Goal: Transaction & Acquisition: Book appointment/travel/reservation

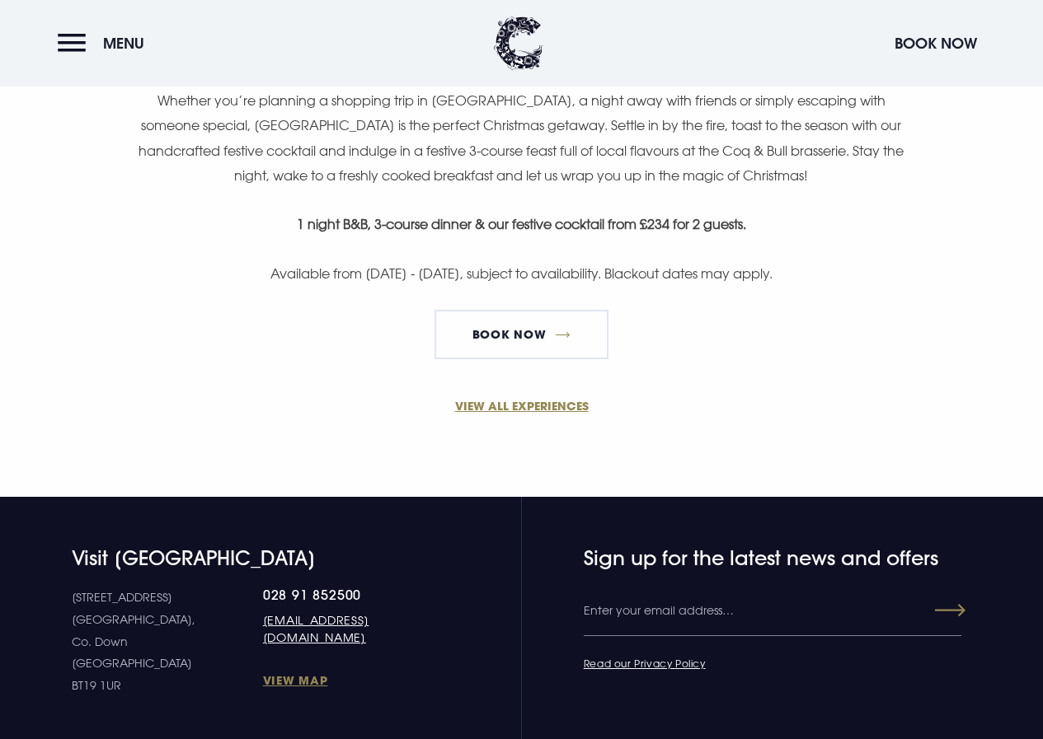
scroll to position [824, 0]
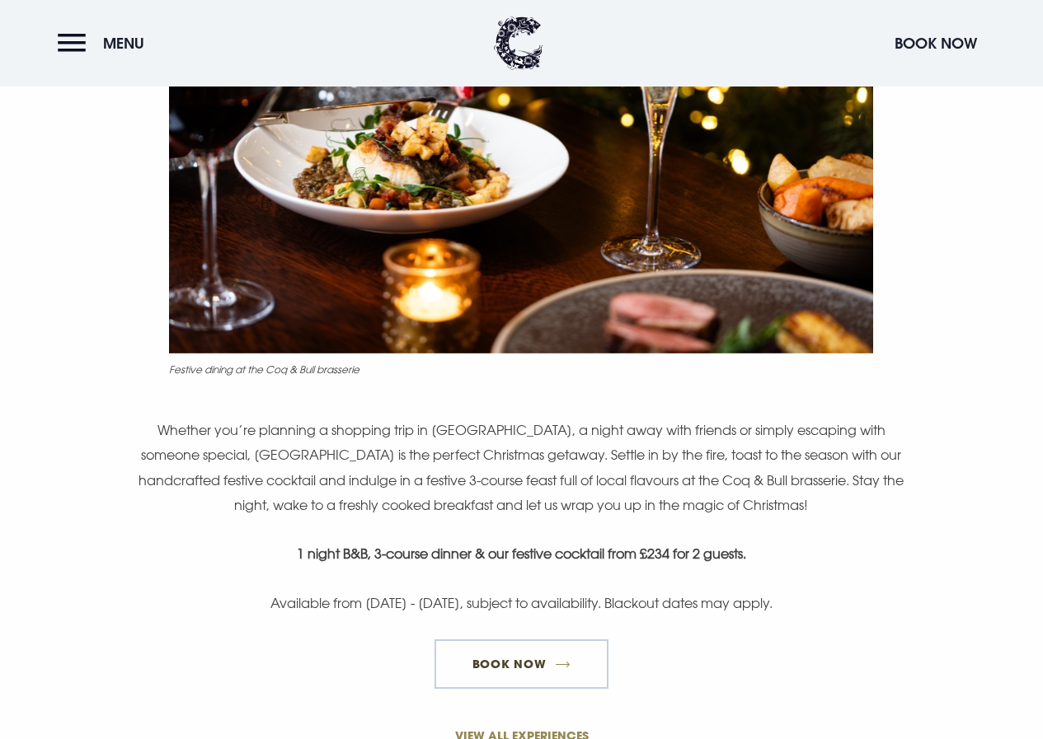
click at [500, 658] on link "Book now" at bounding box center [520, 664] width 173 height 49
click at [509, 661] on link "Book now" at bounding box center [520, 664] width 173 height 49
click at [495, 664] on link "Book now" at bounding box center [520, 664] width 173 height 49
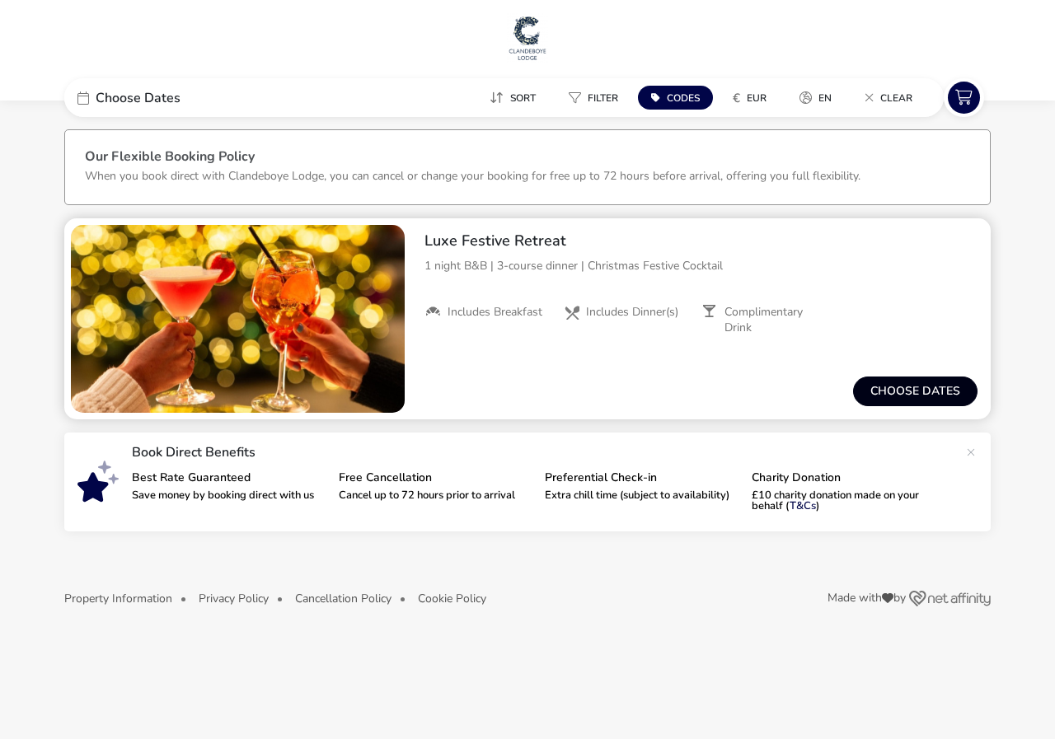
click at [883, 392] on button "Choose dates" at bounding box center [915, 392] width 124 height 30
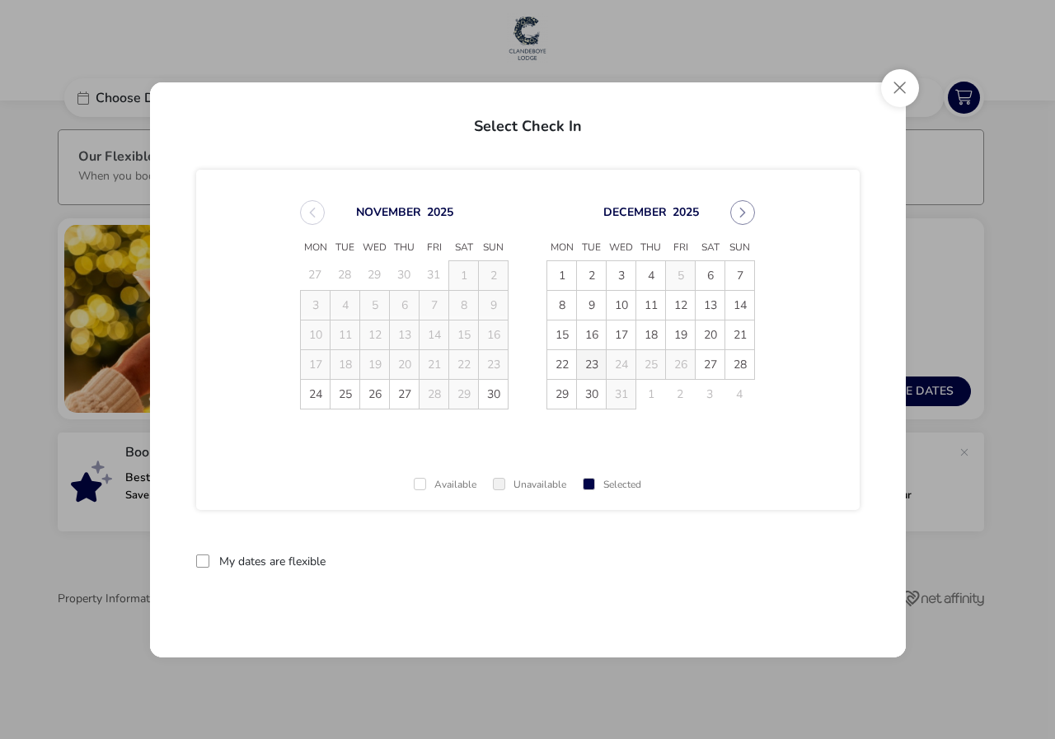
click at [593, 359] on span "23" at bounding box center [591, 364] width 29 height 29
click at [841, 561] on button "reset" at bounding box center [826, 562] width 65 height 39
click at [597, 358] on span "23" at bounding box center [591, 364] width 29 height 29
click at [621, 362] on span "24" at bounding box center [621, 364] width 29 height 29
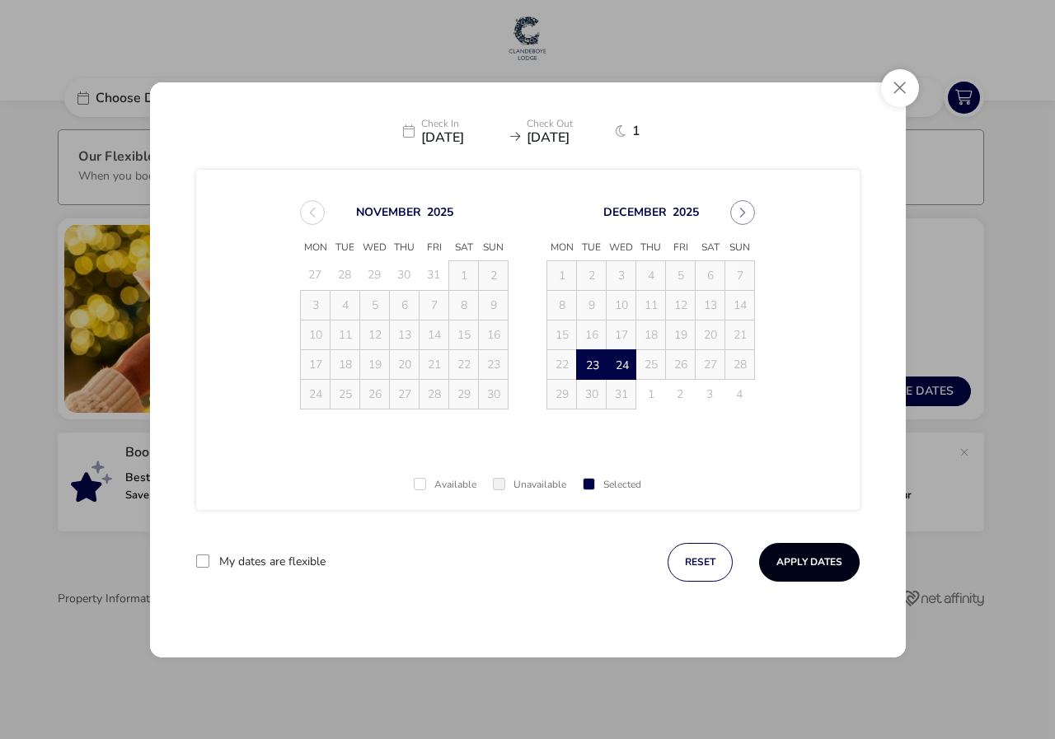
click at [826, 552] on button "Apply Dates" at bounding box center [809, 562] width 101 height 39
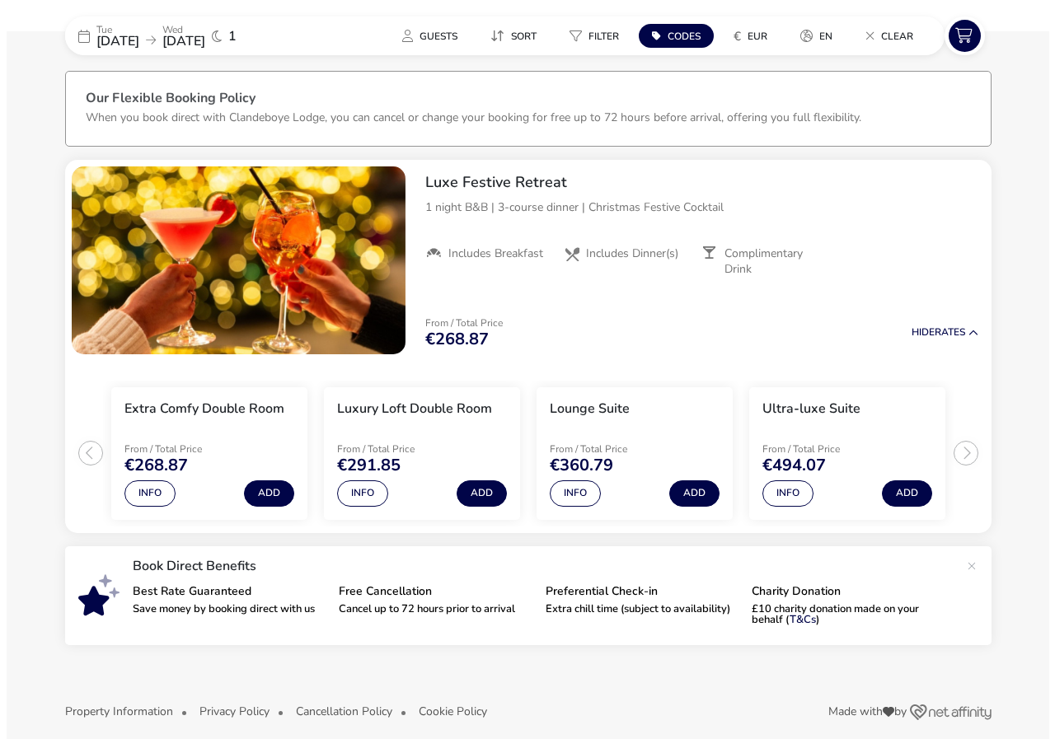
scroll to position [73, 0]
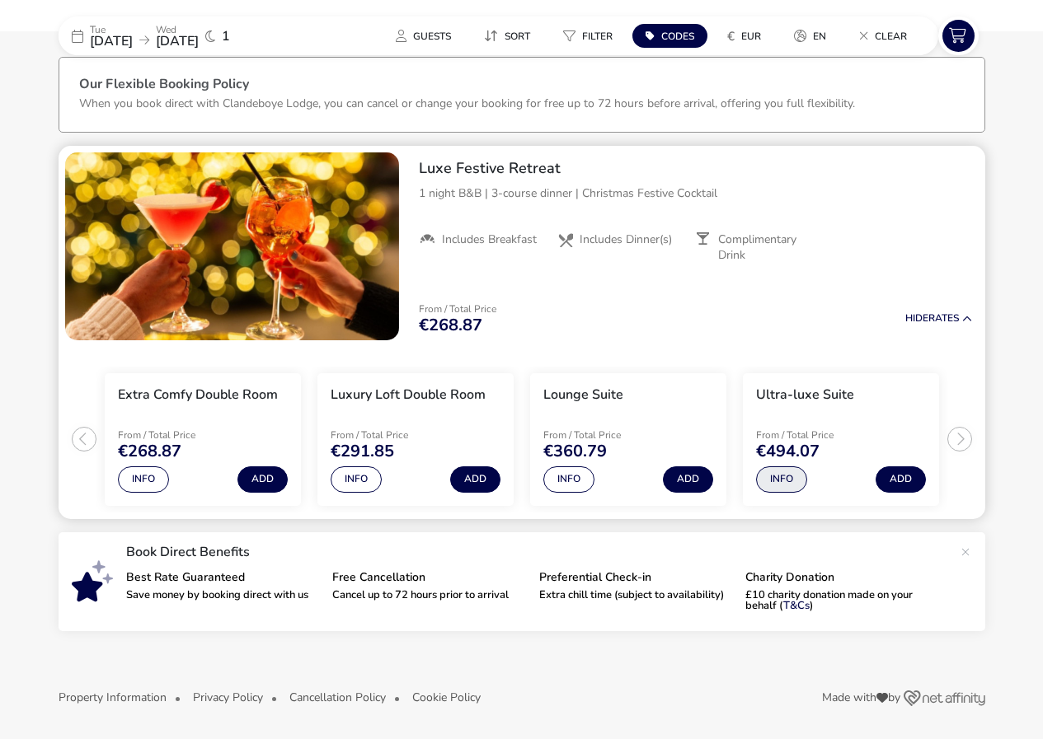
click at [767, 480] on button "Info" at bounding box center [781, 479] width 51 height 26
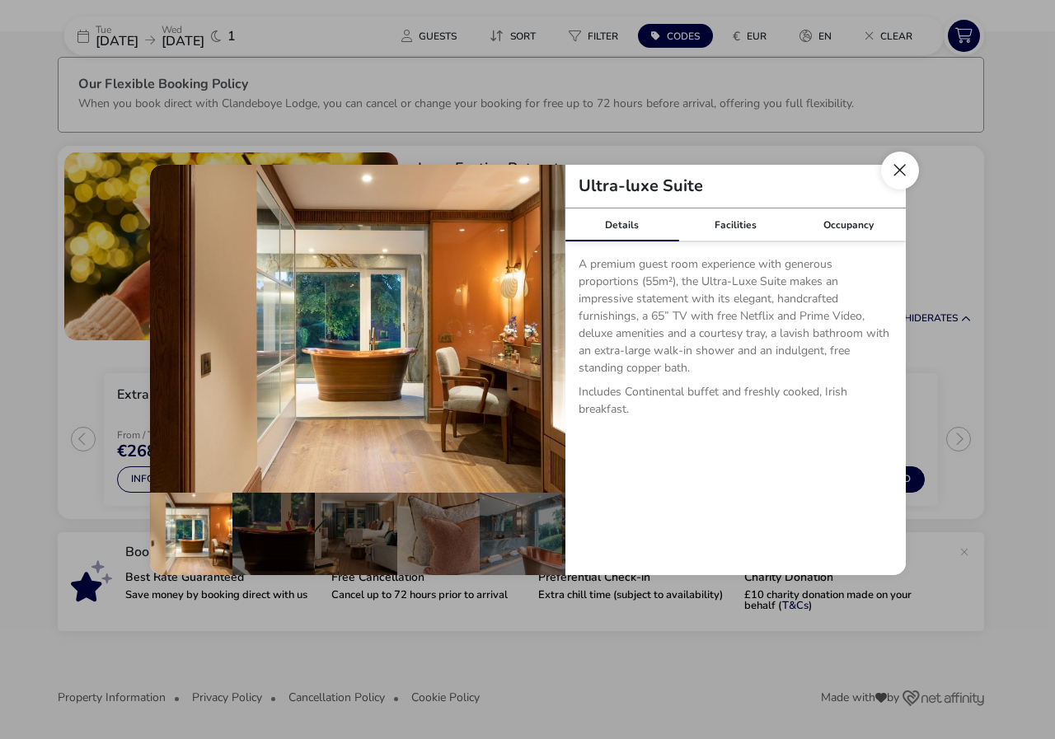
click at [884, 174] on button "Close dialog" at bounding box center [900, 171] width 38 height 38
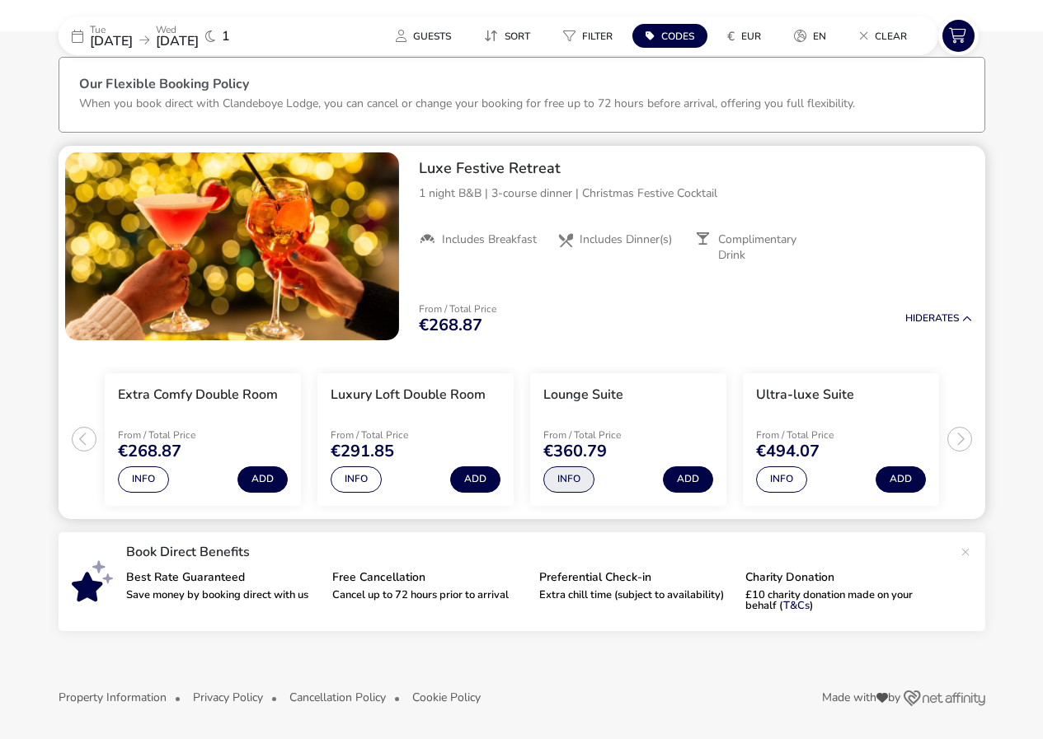
click at [588, 481] on button "Info" at bounding box center [568, 479] width 51 height 26
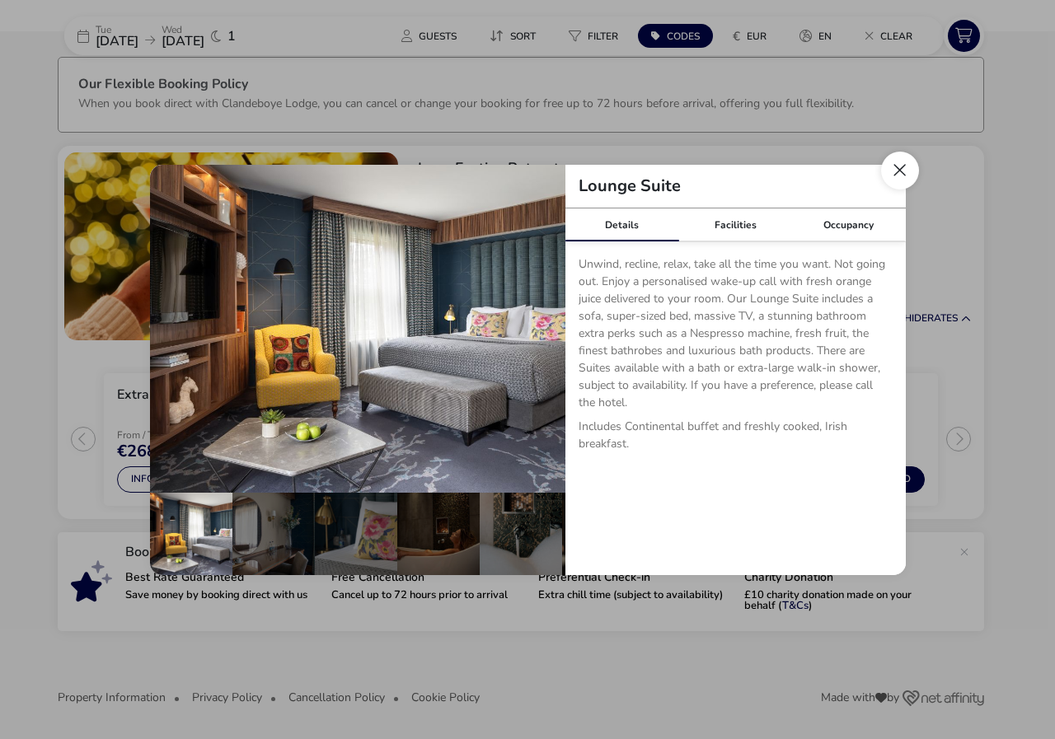
click at [898, 177] on button "Close dialog" at bounding box center [900, 171] width 38 height 38
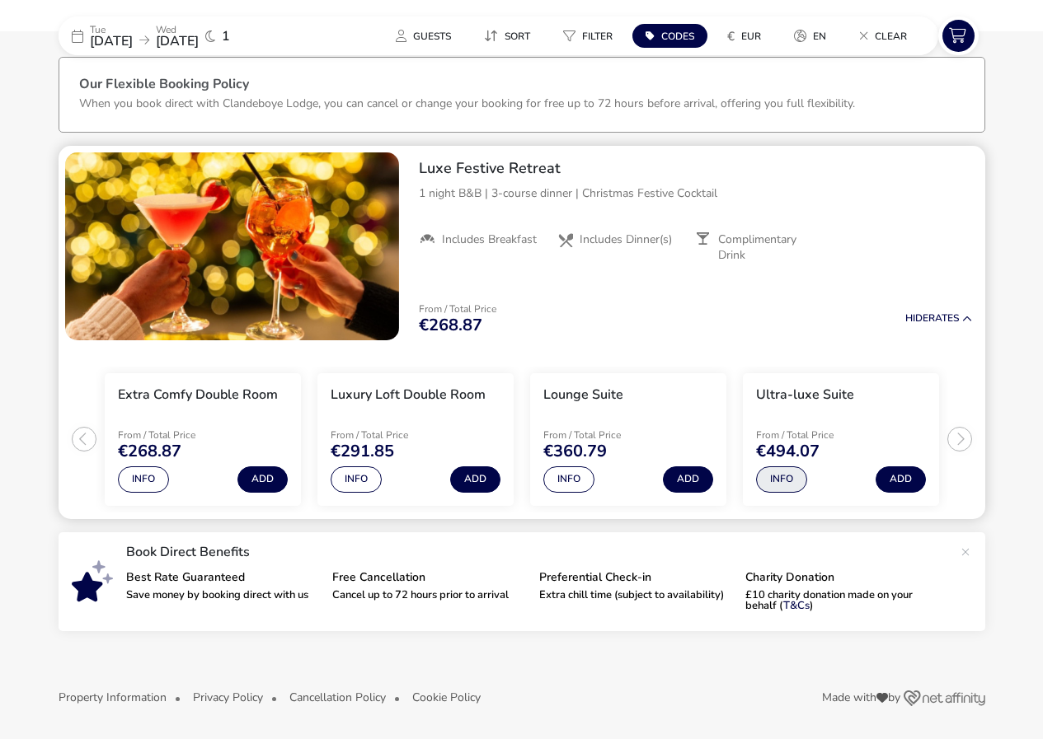
click at [774, 480] on button "Info" at bounding box center [781, 479] width 51 height 26
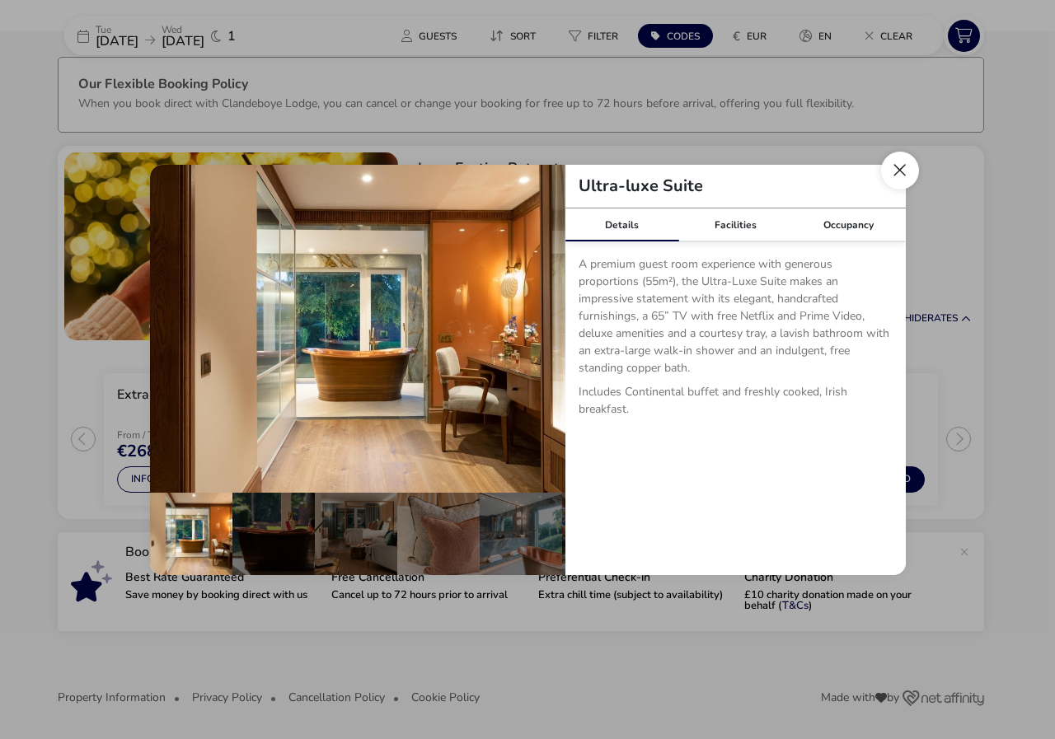
click at [893, 171] on button "Close dialog" at bounding box center [900, 171] width 38 height 38
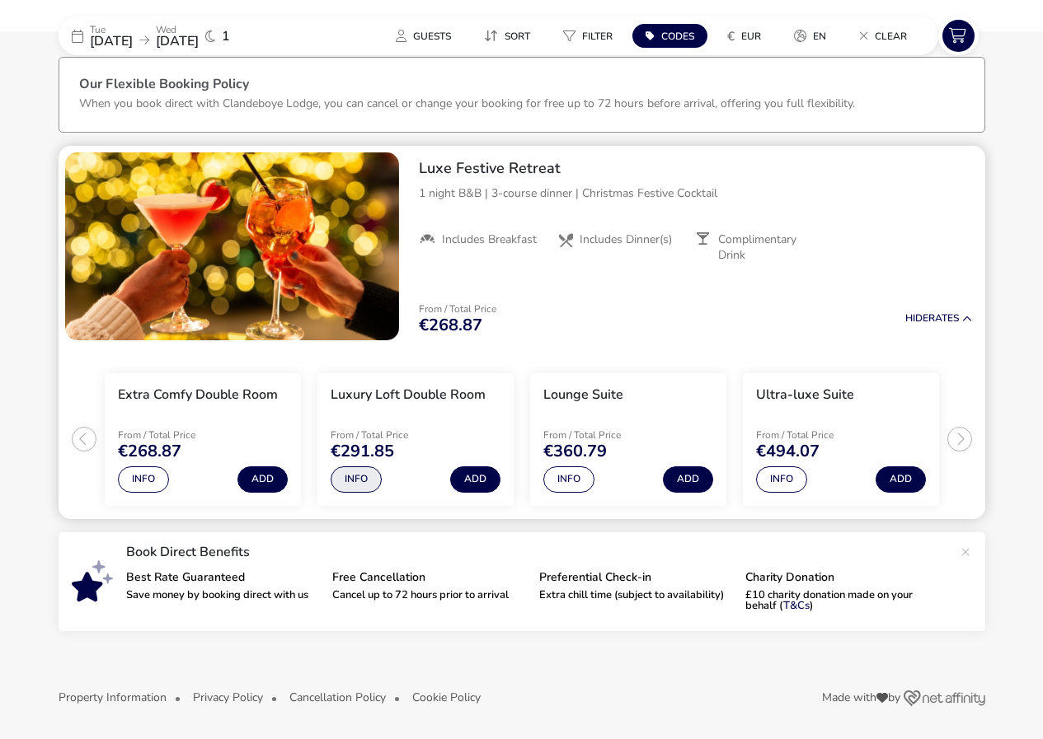
click at [354, 481] on button "Info" at bounding box center [355, 479] width 51 height 26
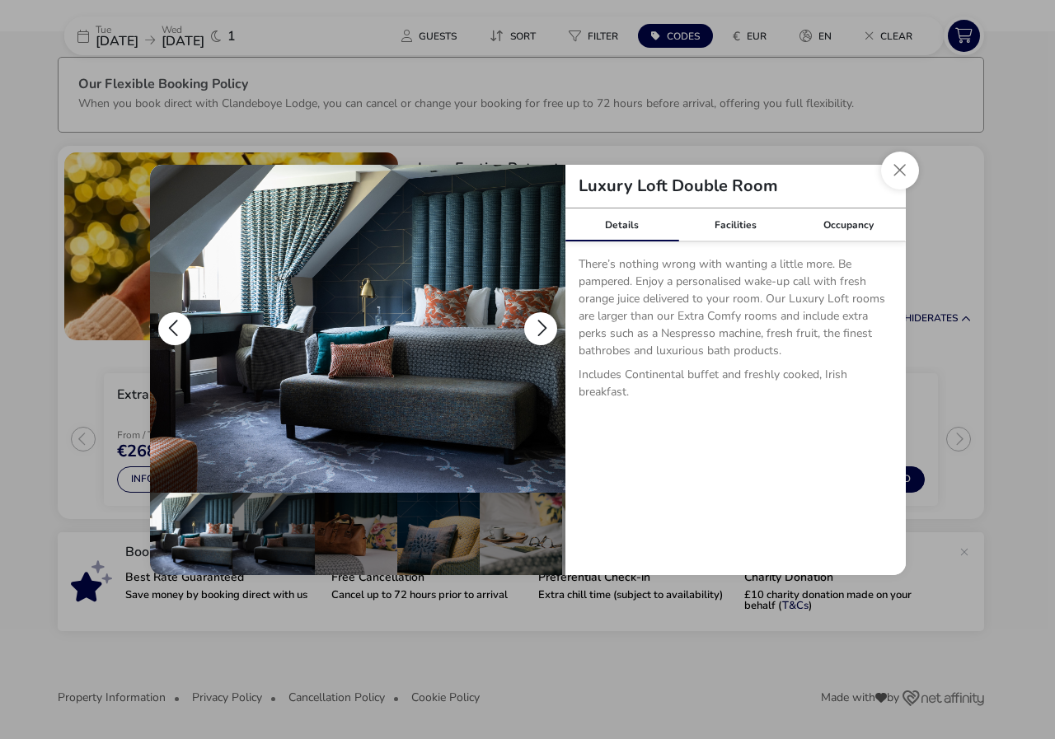
click at [527, 321] on button "details" at bounding box center [540, 328] width 33 height 33
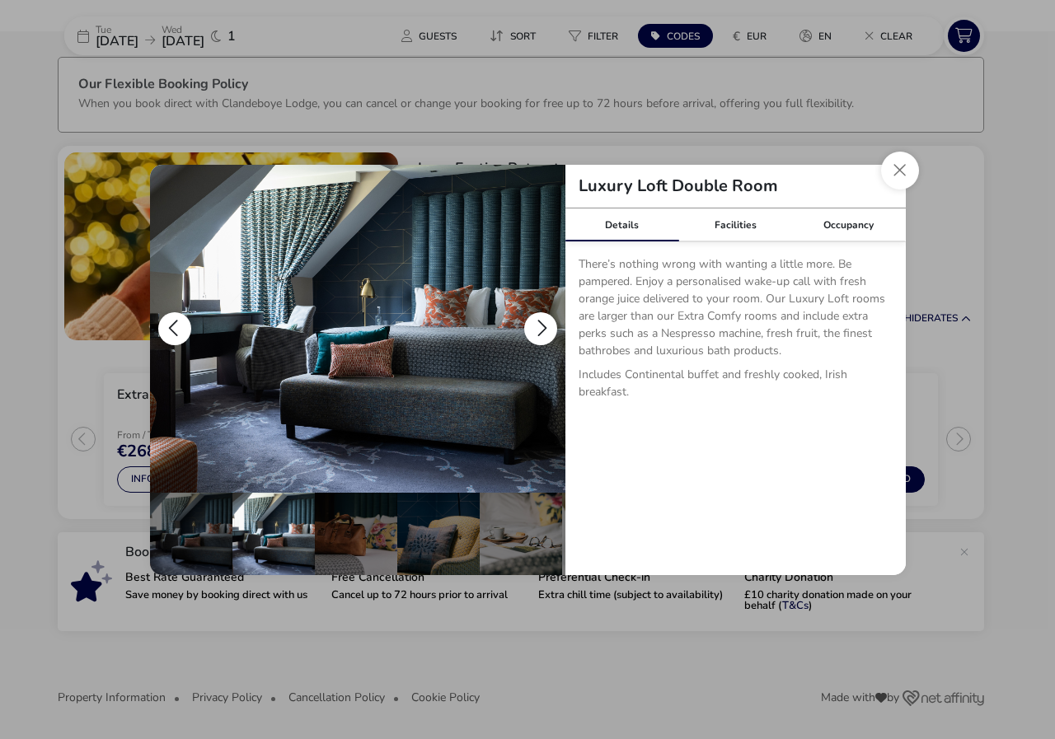
click at [527, 320] on button "details" at bounding box center [540, 328] width 33 height 33
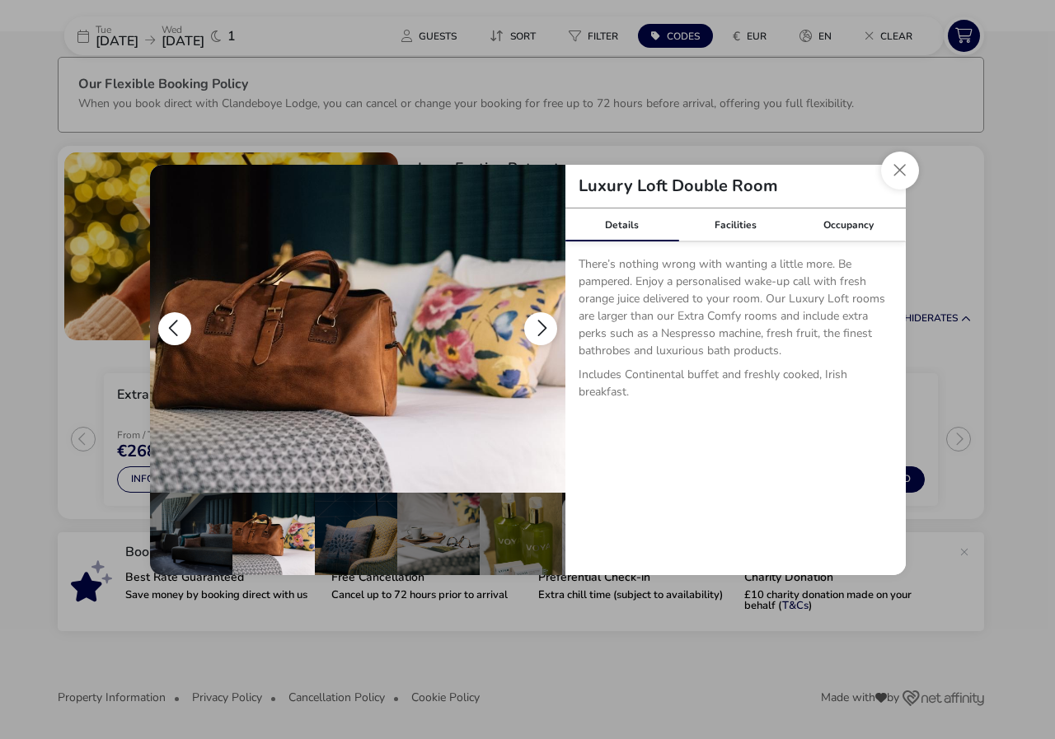
click at [527, 320] on button "details" at bounding box center [540, 328] width 33 height 33
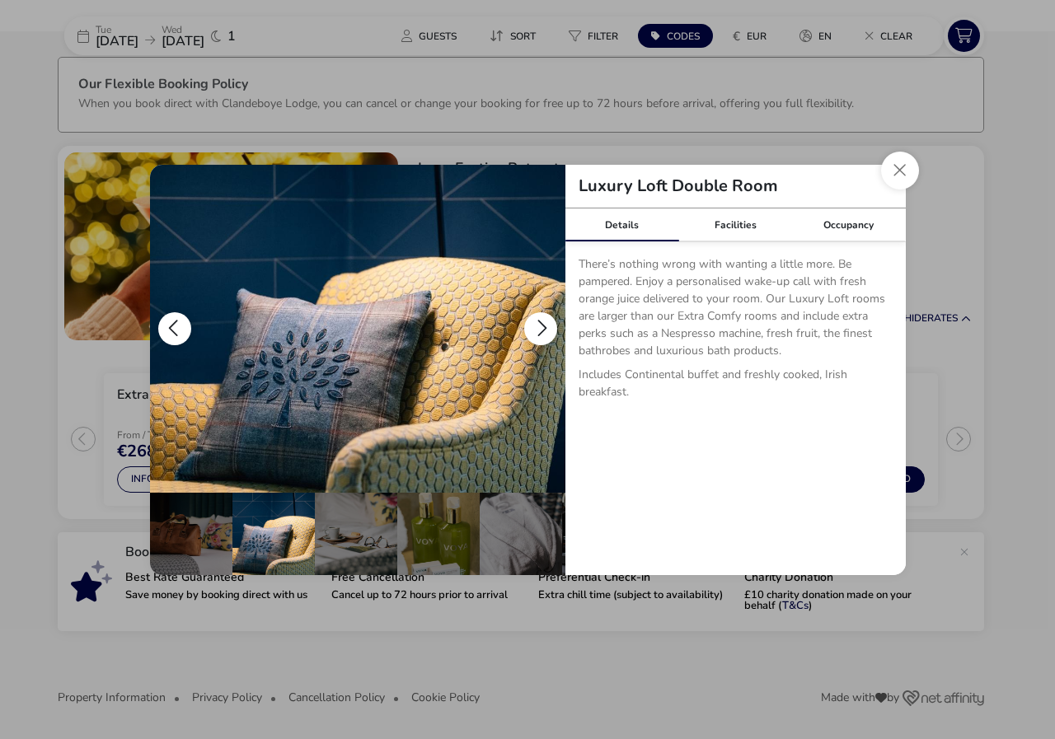
click at [527, 320] on button "details" at bounding box center [540, 328] width 33 height 33
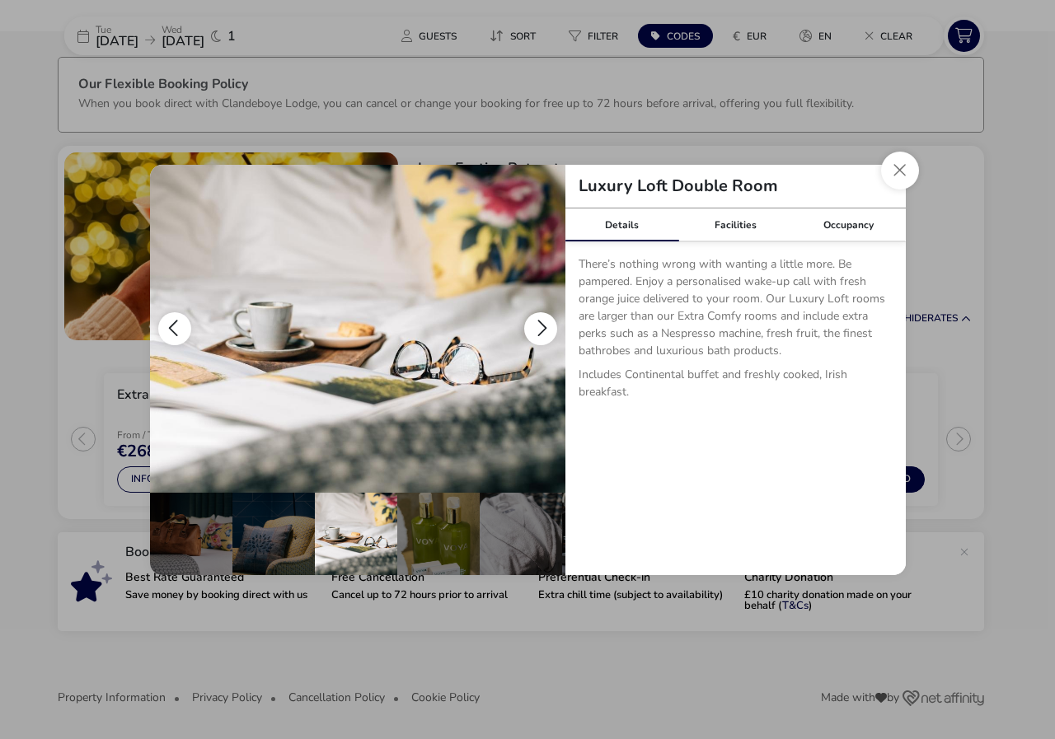
scroll to position [0, 247]
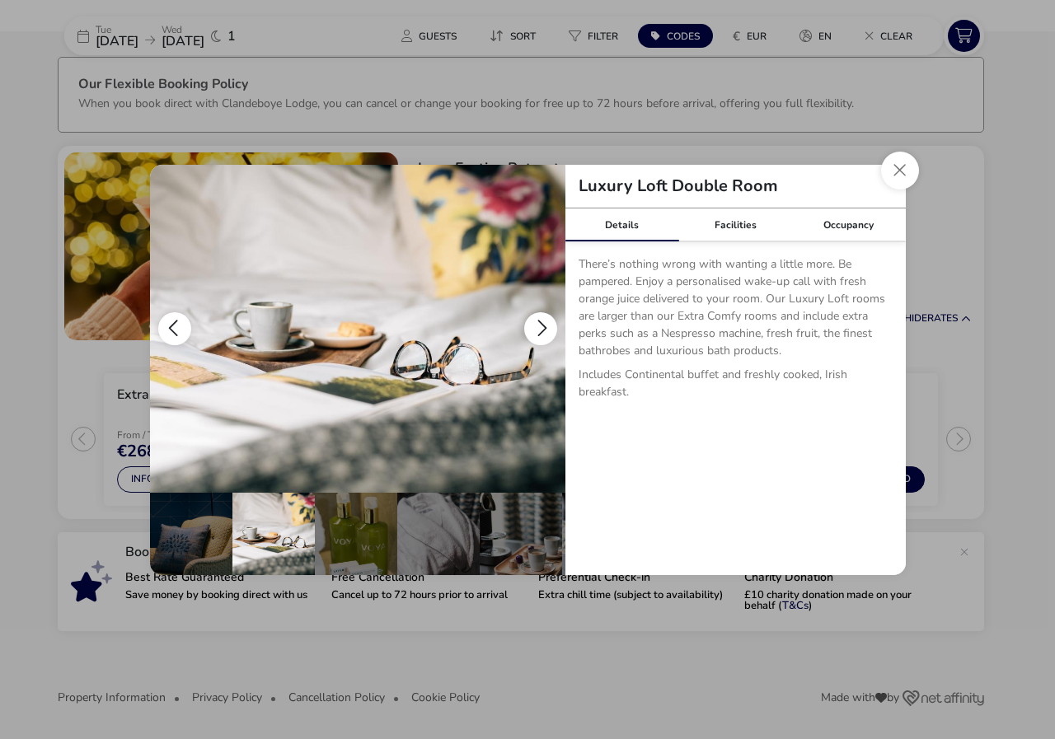
click at [530, 321] on button "details" at bounding box center [540, 328] width 33 height 33
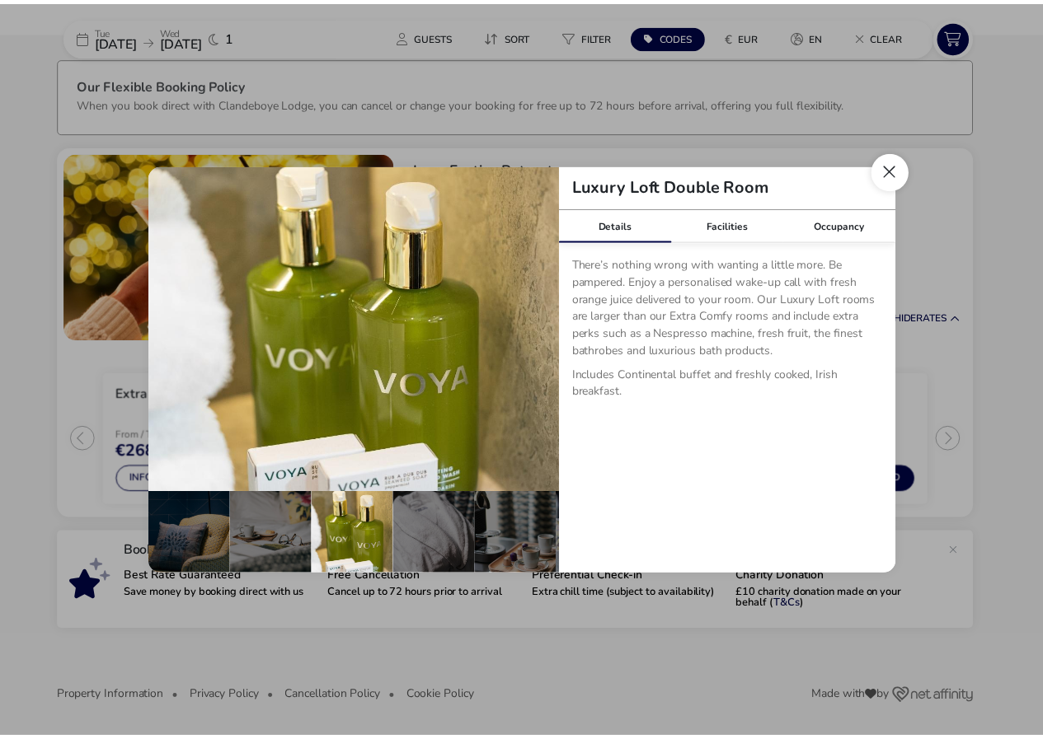
scroll to position [0, 330]
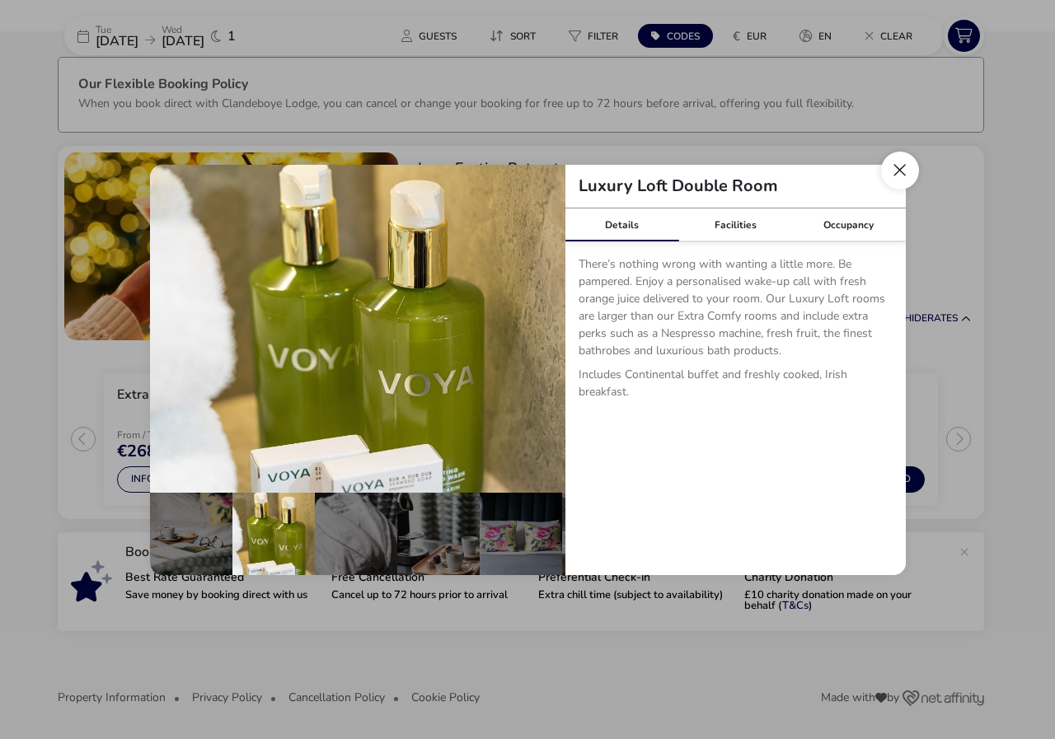
click at [891, 166] on button "Close dialog" at bounding box center [900, 171] width 38 height 38
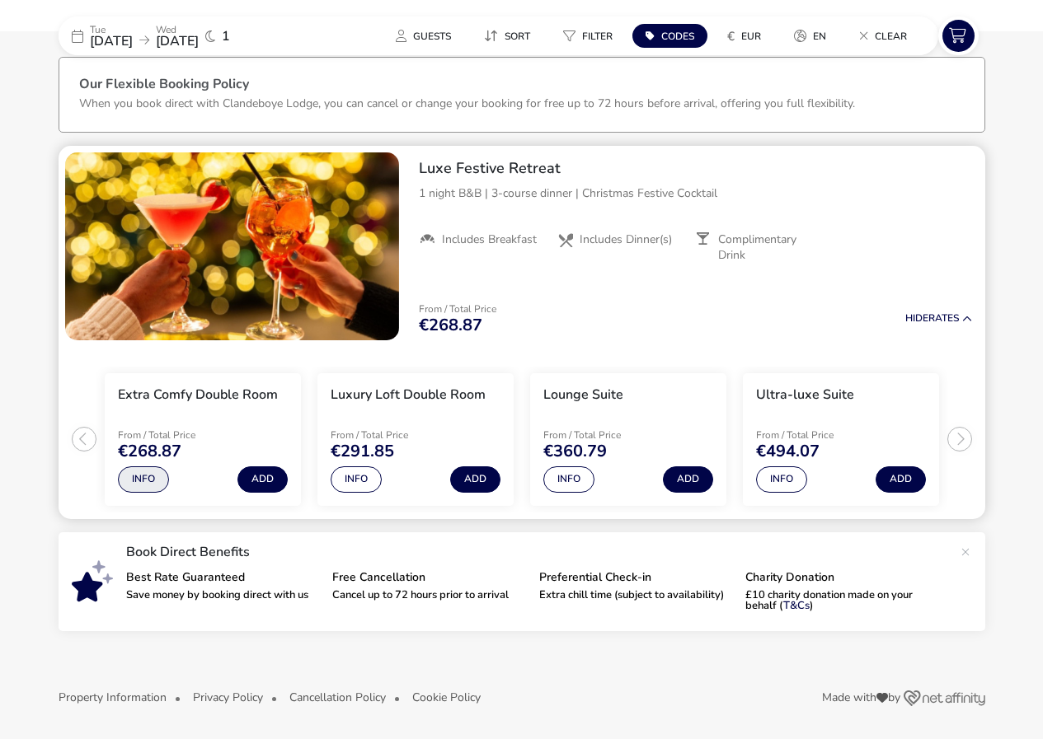
click at [132, 485] on button "Info" at bounding box center [143, 479] width 51 height 26
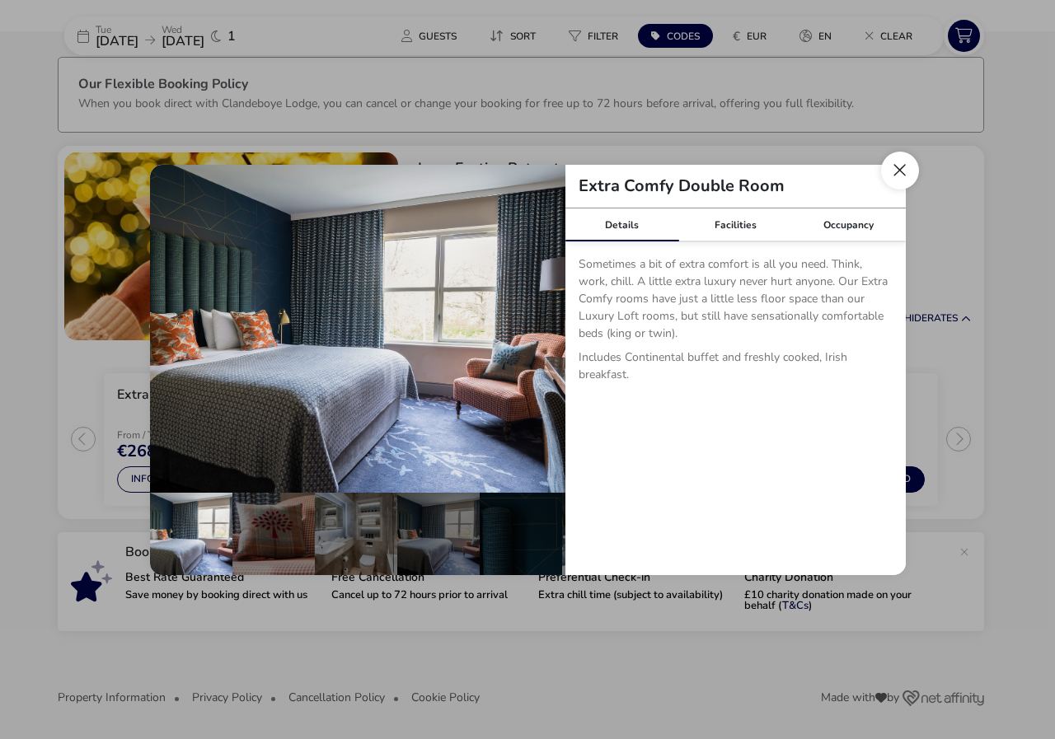
click at [893, 171] on button "Close dialog" at bounding box center [900, 171] width 38 height 38
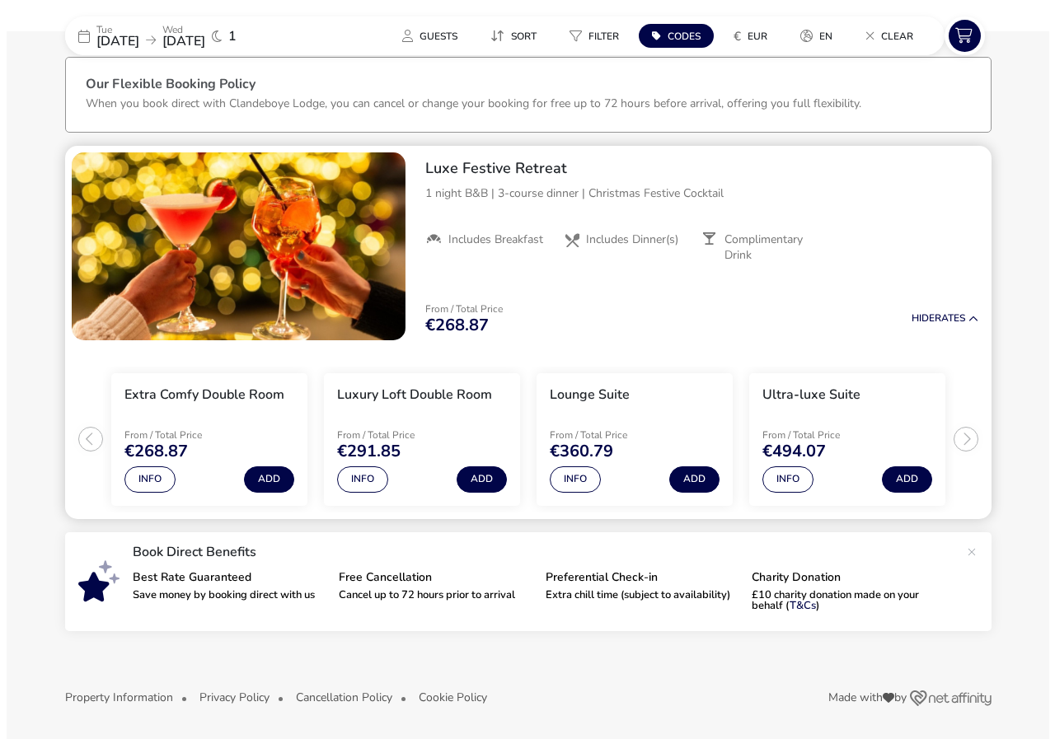
scroll to position [0, 0]
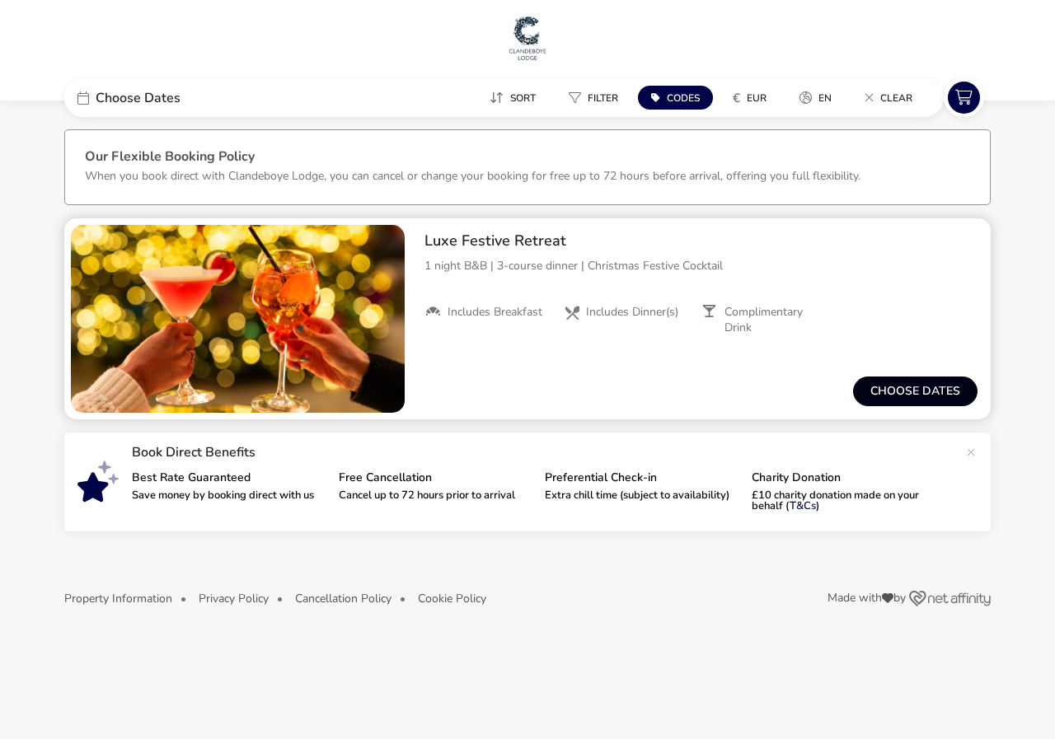
click at [893, 391] on button "Choose dates" at bounding box center [915, 392] width 124 height 30
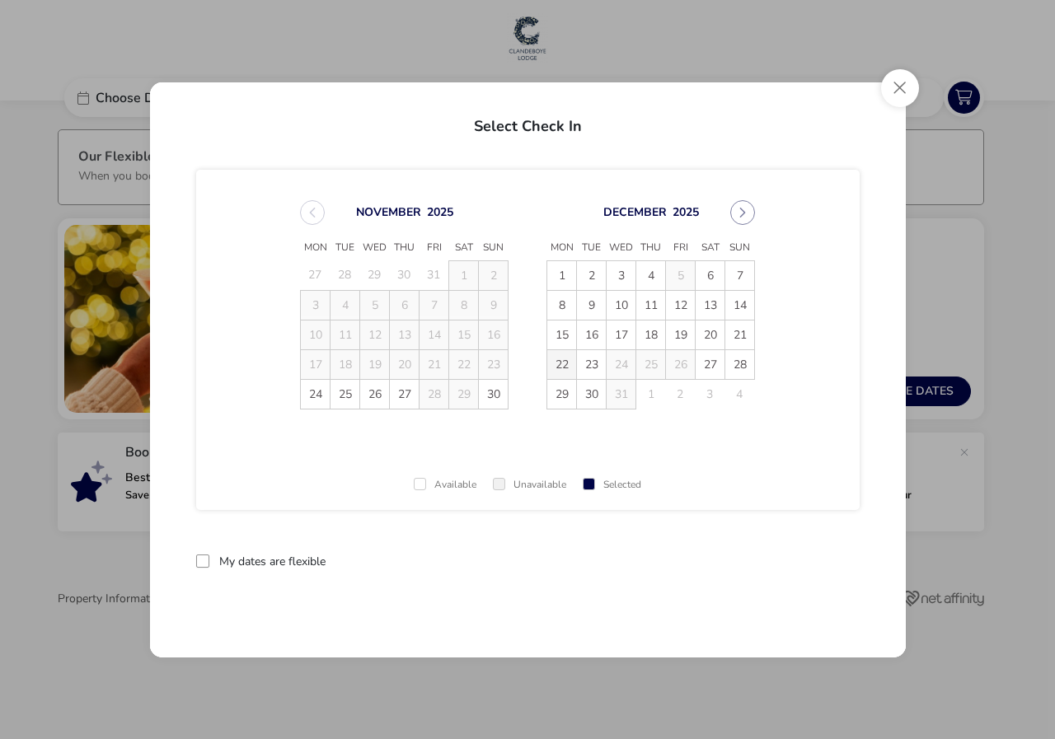
click at [564, 362] on span "22" at bounding box center [561, 364] width 29 height 29
click at [617, 361] on span "24" at bounding box center [621, 364] width 29 height 29
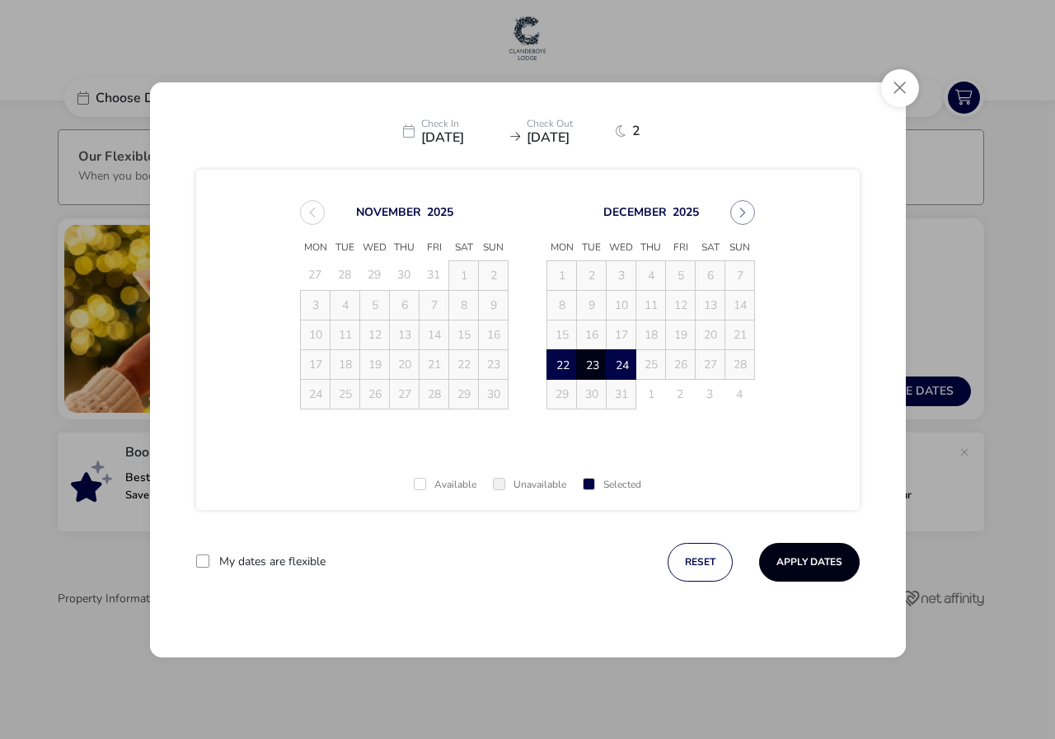
click at [820, 555] on button "Apply Dates" at bounding box center [809, 562] width 101 height 39
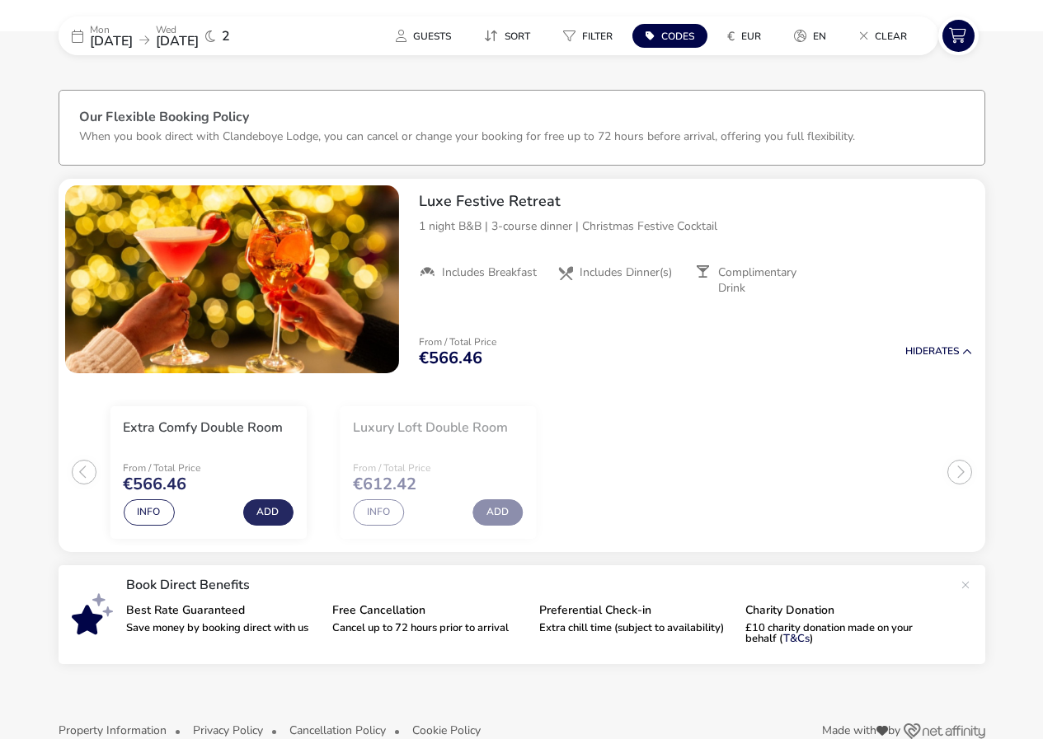
scroll to position [73, 0]
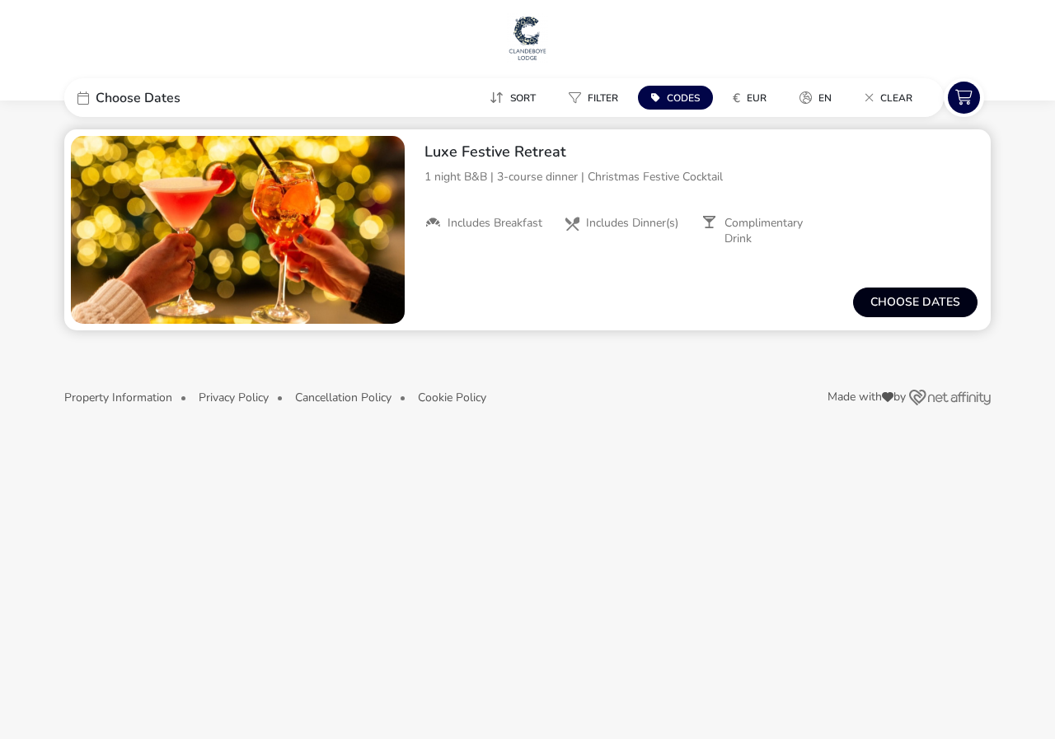
click at [934, 300] on button "Choose dates" at bounding box center [915, 303] width 124 height 30
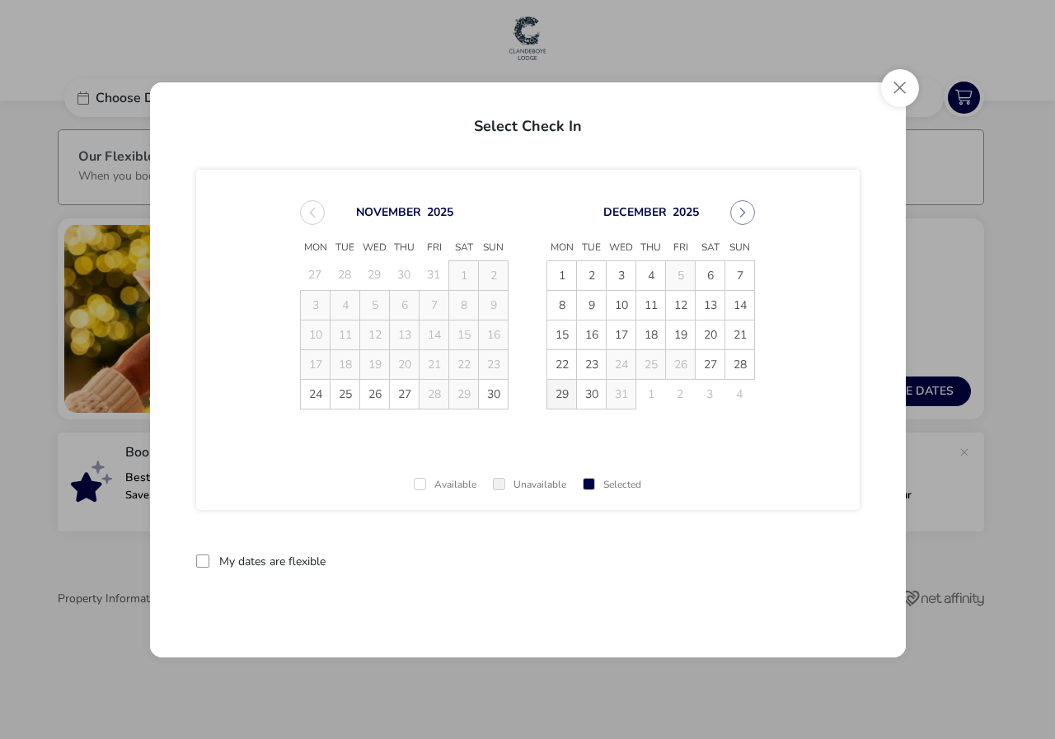
click at [558, 400] on span "29" at bounding box center [561, 394] width 29 height 29
click at [619, 391] on span "31" at bounding box center [621, 394] width 29 height 29
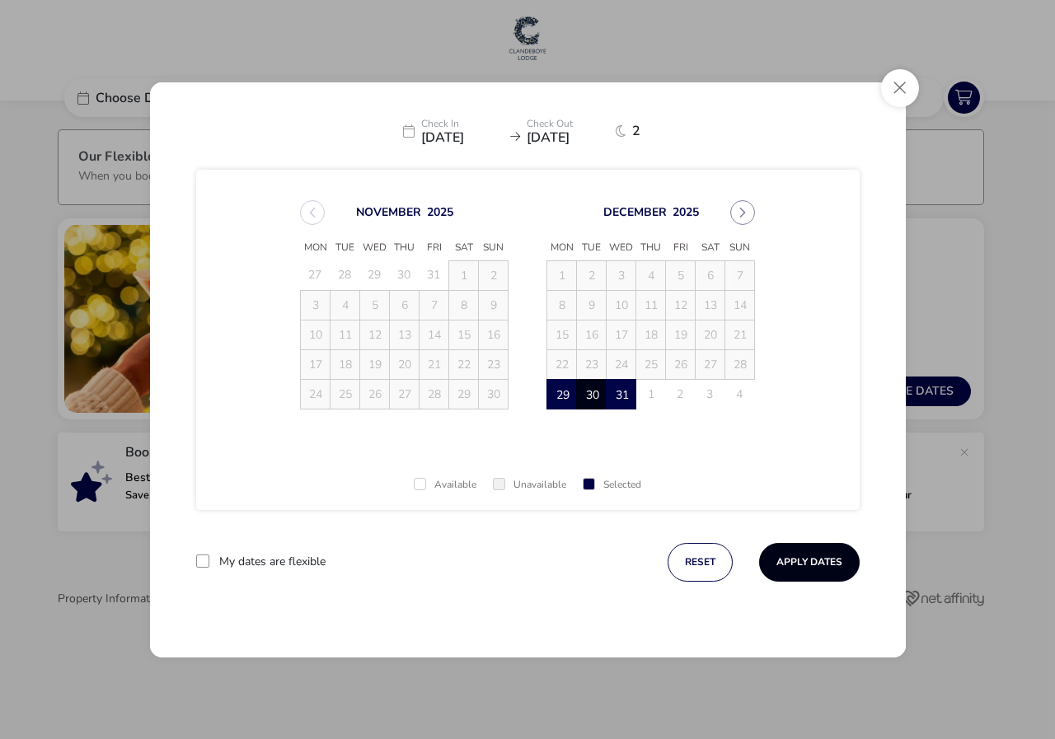
click at [801, 562] on button "Apply Dates" at bounding box center [809, 562] width 101 height 39
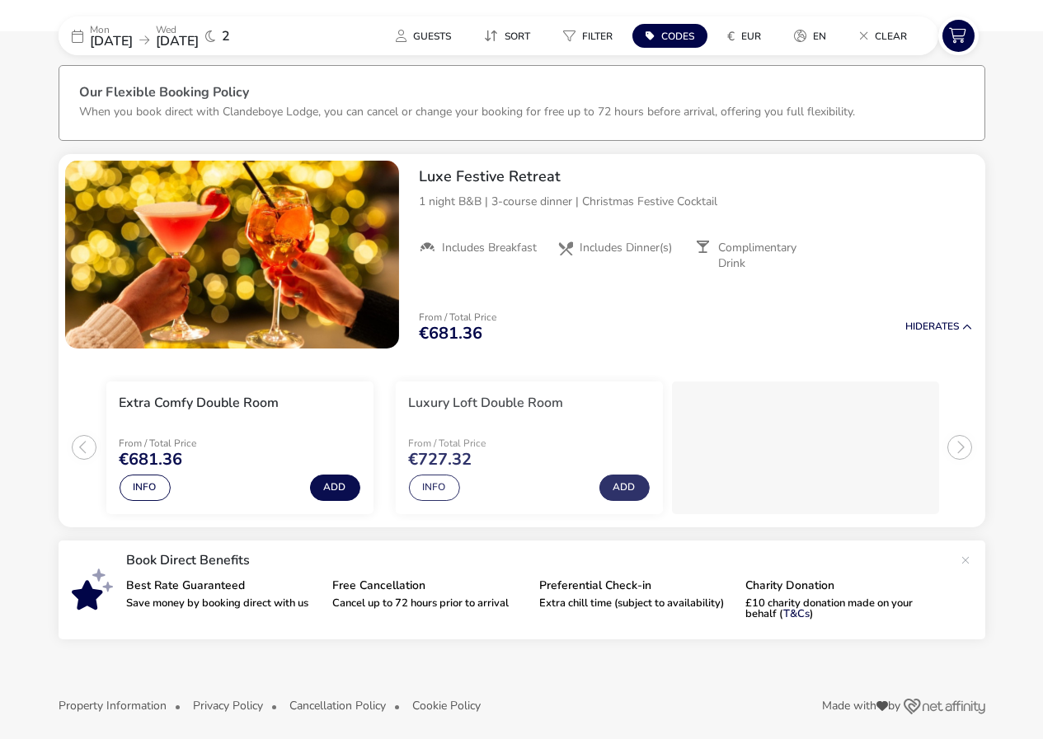
scroll to position [73, 0]
